Goal: Check status: Check status

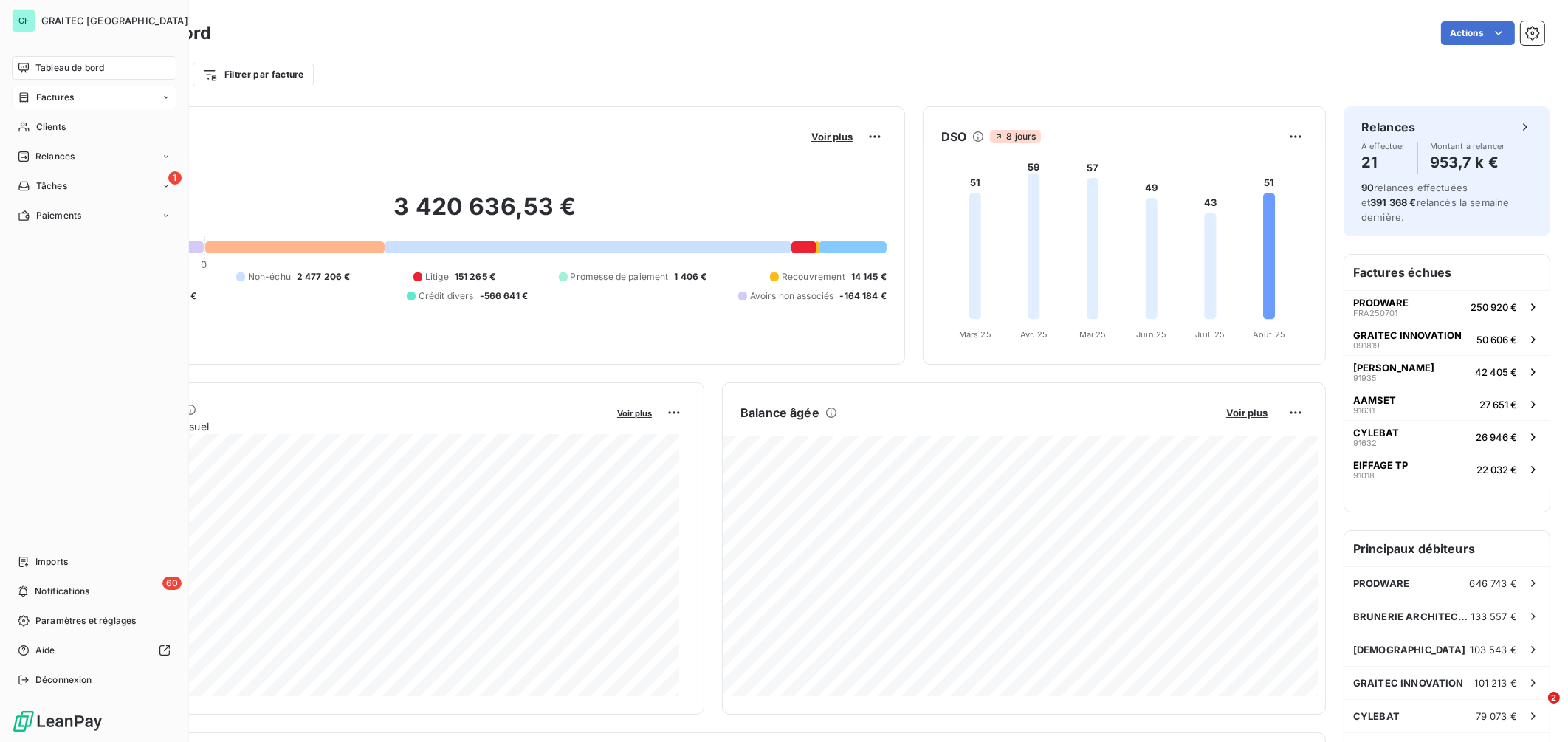
click at [77, 101] on div "Factures" at bounding box center [94, 98] width 165 height 24
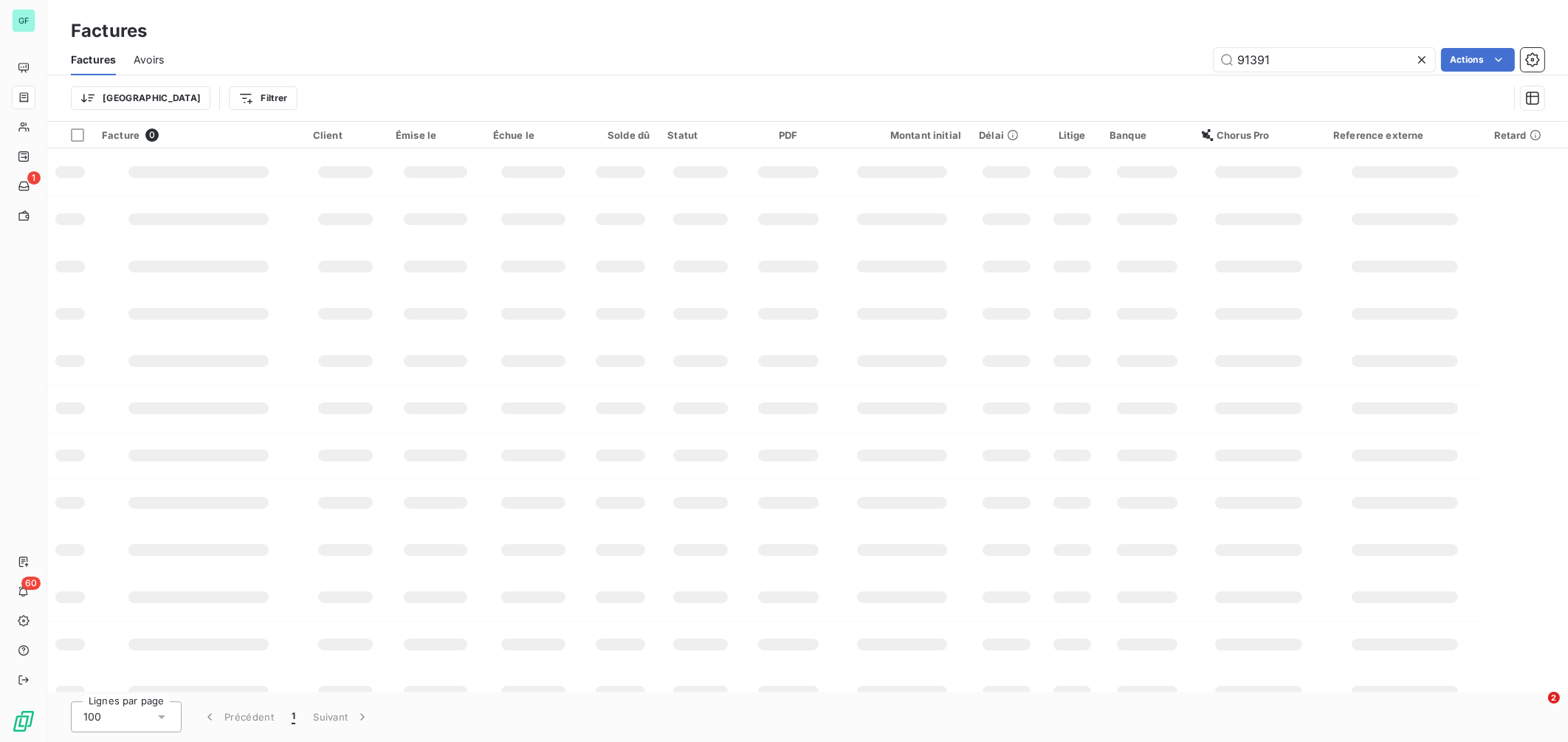
drag, startPoint x: 1299, startPoint y: 57, endPoint x: 1110, endPoint y: 56, distance: 189.0
click at [1114, 56] on div "91391 Actions" at bounding box center [863, 60] width 1363 height 24
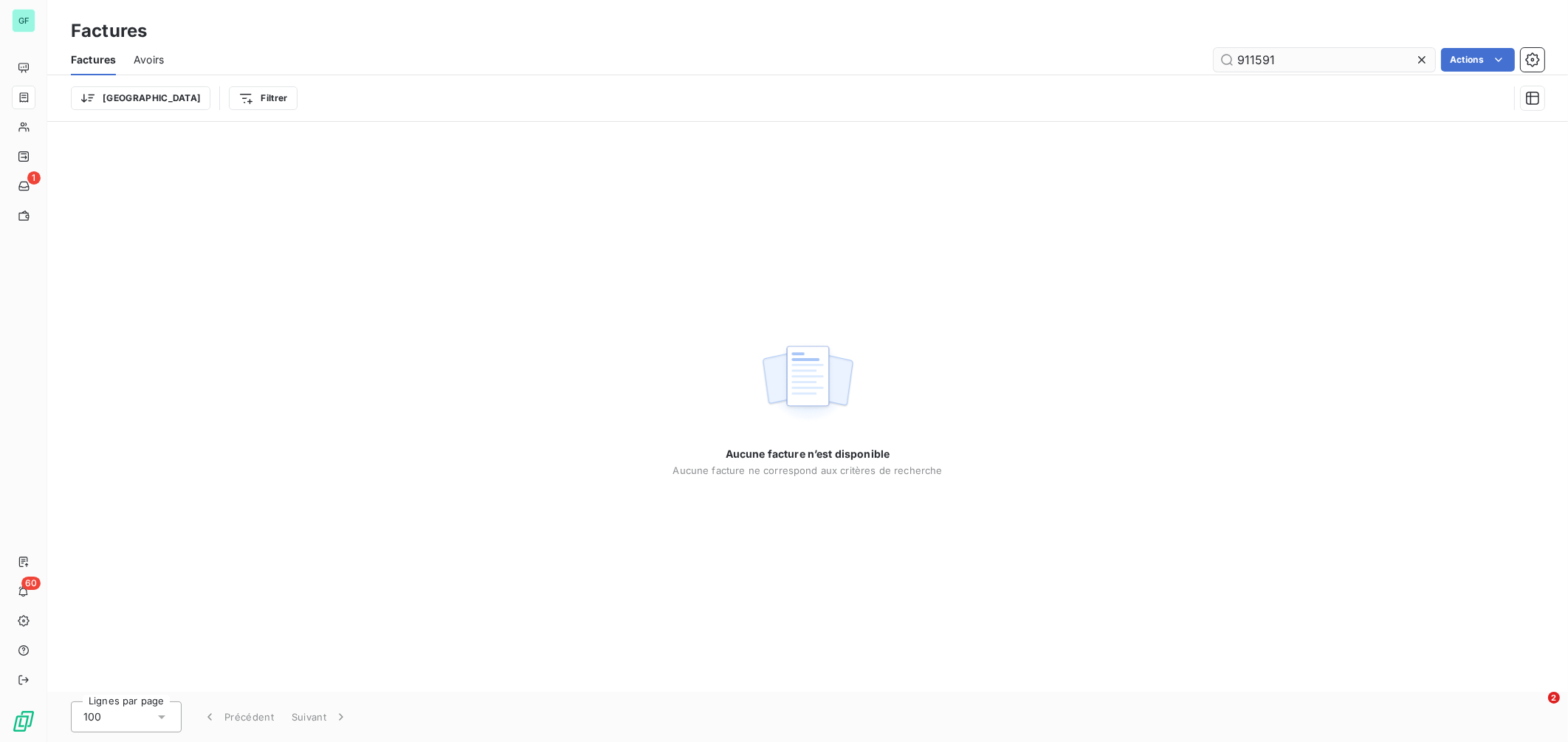
click at [1254, 58] on input "911591" at bounding box center [1324, 60] width 221 height 24
type input "91591"
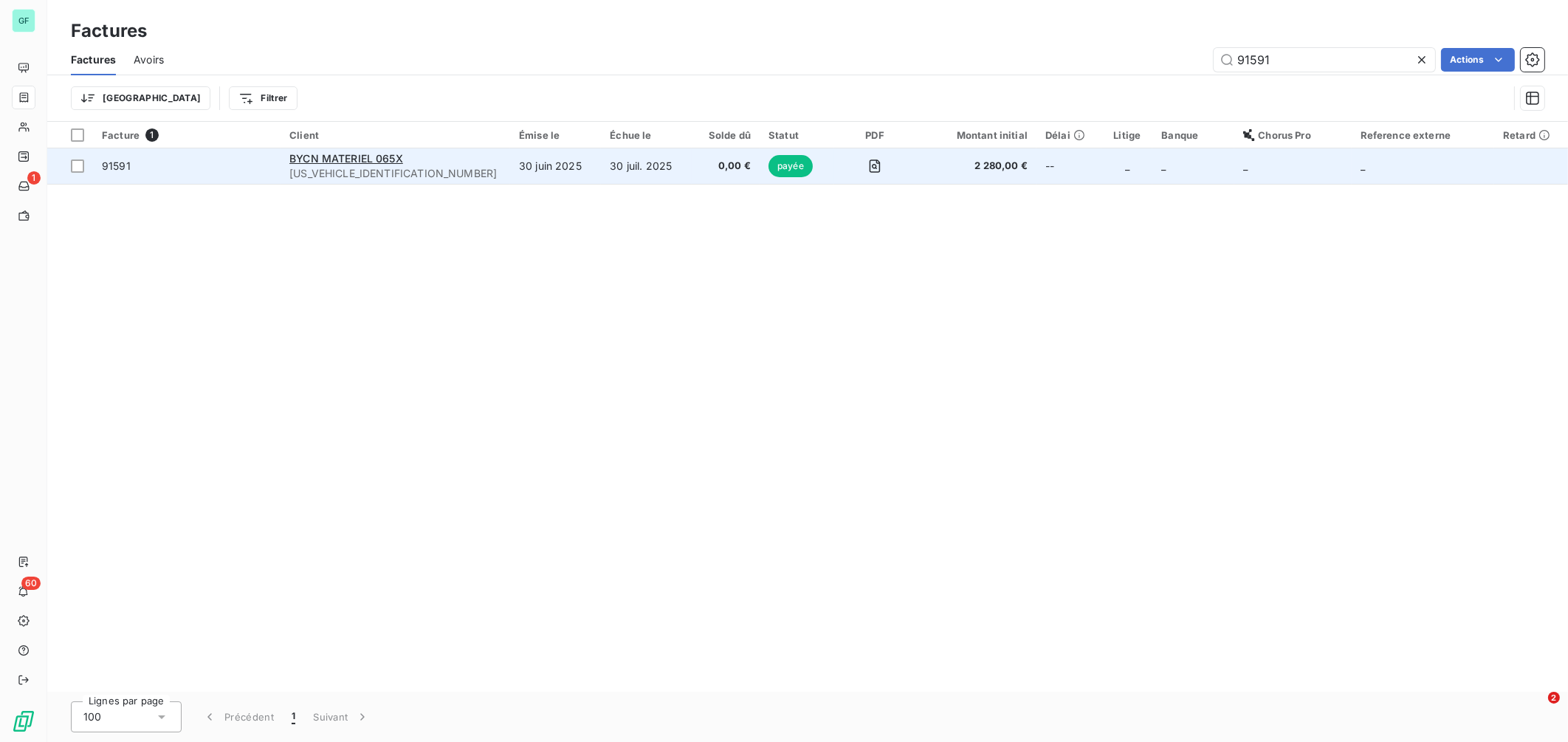
click at [510, 167] on td "30 juin 2025" at bounding box center [555, 167] width 91 height 36
